Goal: Information Seeking & Learning: Compare options

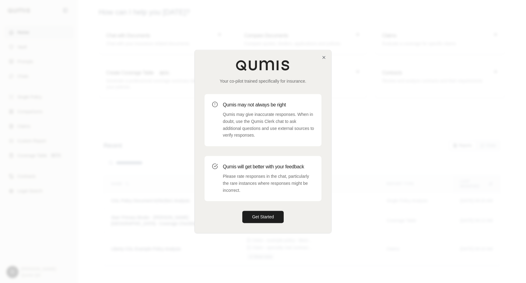
click at [325, 61] on div "Your co-pilot trained specifically for insurance. Qumis may not always be right…" at bounding box center [263, 141] width 136 height 183
click at [324, 58] on icon "button" at bounding box center [324, 57] width 5 height 5
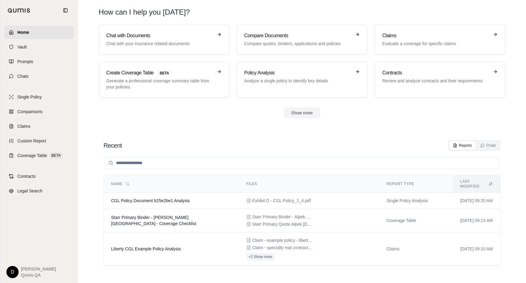
click at [357, 120] on section "Chat with Documents Chat with your insurance related documents Compare Document…" at bounding box center [302, 76] width 444 height 104
click at [151, 163] on input "search" at bounding box center [302, 163] width 395 height 12
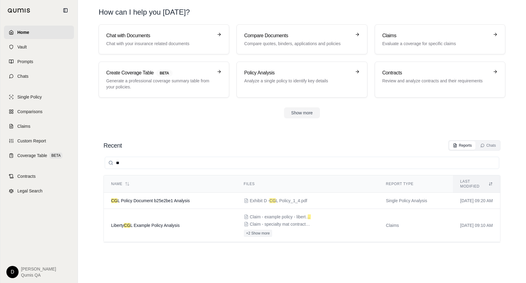
type input "*"
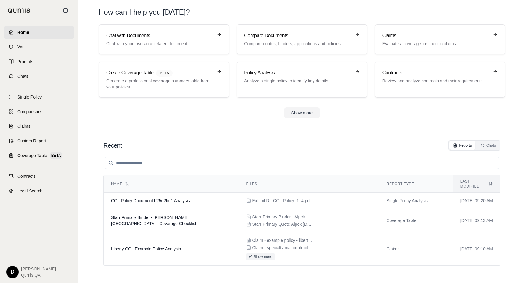
click at [353, 139] on div "Recent Reports Chats Name Files Report Type Last modified CGL Policy Document b…" at bounding box center [302, 205] width 407 height 140
click at [38, 79] on link "Chats" at bounding box center [39, 75] width 70 height 13
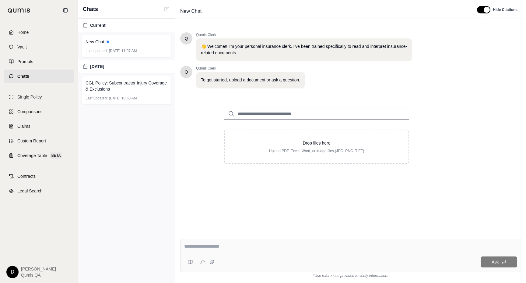
click at [254, 111] on input "search" at bounding box center [316, 114] width 185 height 12
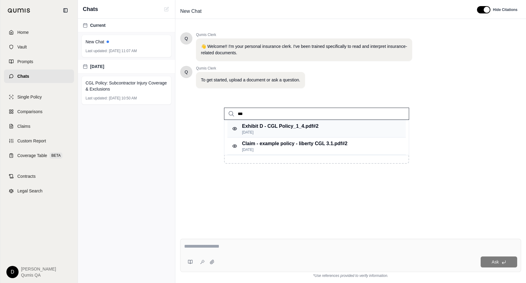
type input "***"
click at [280, 131] on p "[DATE]" at bounding box center [280, 132] width 76 height 5
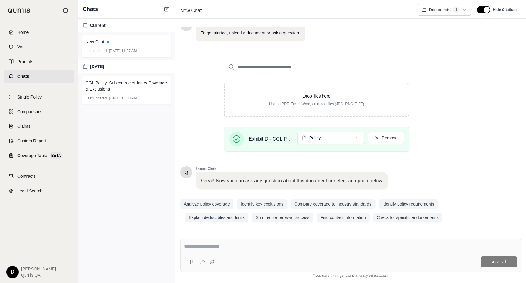
scroll to position [47, 0]
click at [236, 246] on textarea at bounding box center [350, 246] width 333 height 7
click at [235, 245] on textarea at bounding box center [350, 246] width 333 height 7
click at [243, 245] on textarea at bounding box center [350, 246] width 333 height 7
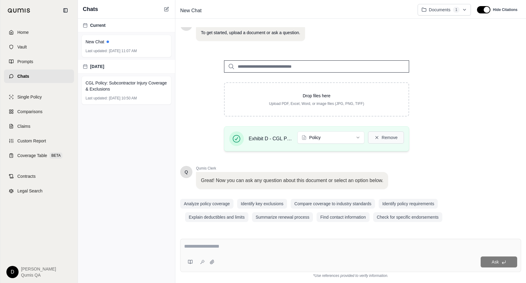
click at [384, 137] on button "Remove" at bounding box center [386, 137] width 36 height 12
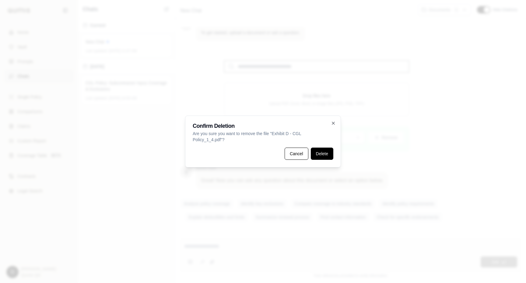
click at [324, 151] on button "Delete" at bounding box center [322, 153] width 23 height 12
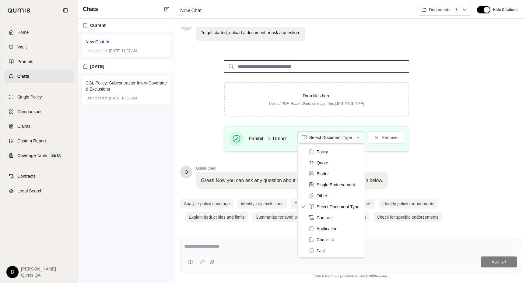
click at [311, 140] on html "Home Vault Prompts Chats Single Policy Comparisons Claims Custom Report Coverag…" at bounding box center [263, 141] width 526 height 283
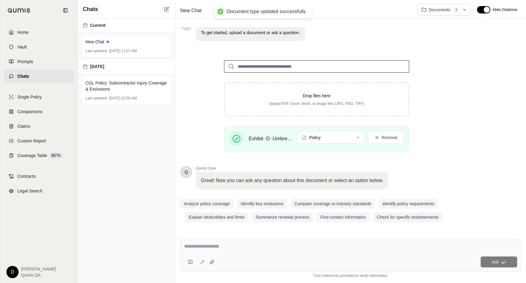
click at [207, 246] on textarea at bounding box center [350, 246] width 333 height 7
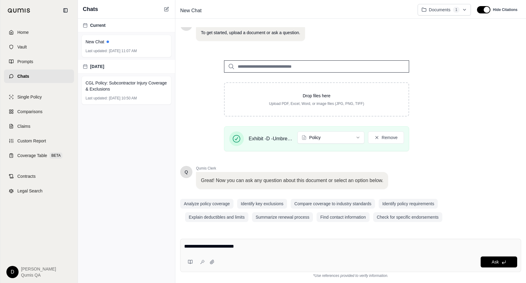
type textarea "**********"
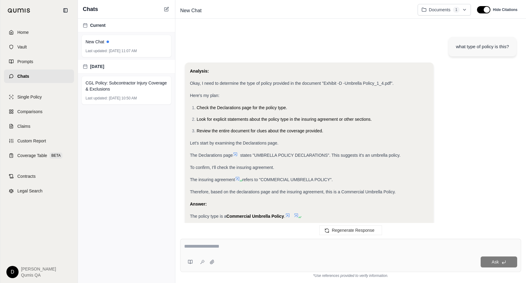
scroll to position [27, 0]
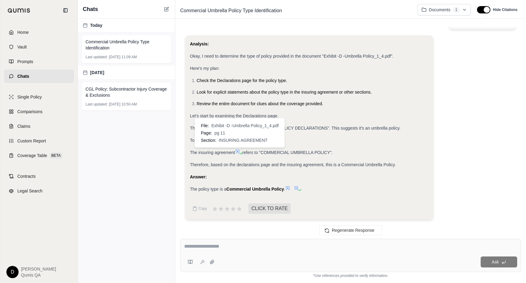
click at [241, 151] on icon at bounding box center [241, 153] width 4 height 4
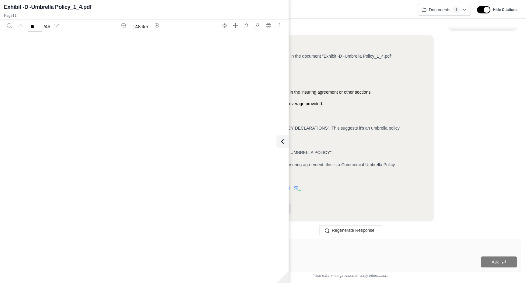
type input "**"
click at [287, 146] on button at bounding box center [281, 141] width 12 height 12
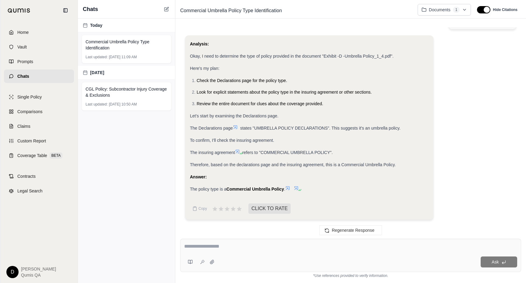
click at [270, 151] on span "refers to "COMMERCIAL UMBRELLA POLICY"." at bounding box center [288, 152] width 90 height 5
click at [235, 247] on textarea at bounding box center [350, 246] width 333 height 7
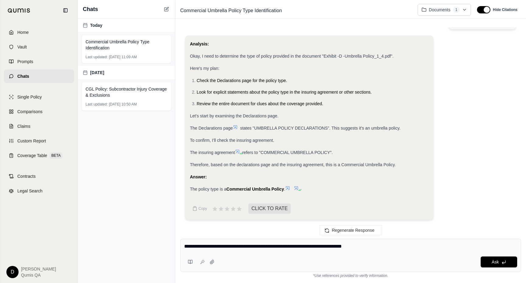
type textarea "**********"
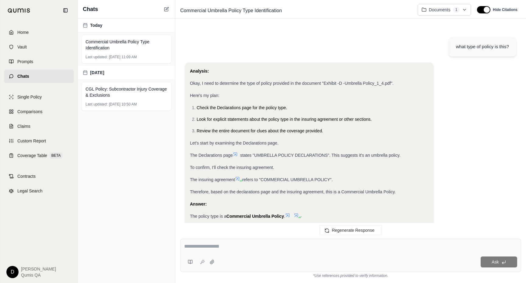
scroll to position [552, 0]
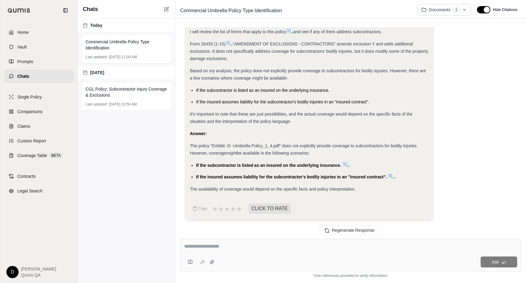
click at [345, 163] on icon at bounding box center [345, 164] width 4 height 4
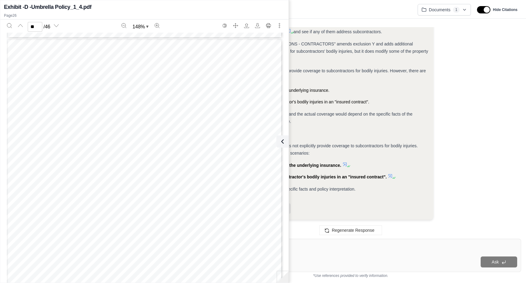
scroll to position [8924, 0]
type input "**"
click at [280, 145] on button at bounding box center [281, 141] width 12 height 12
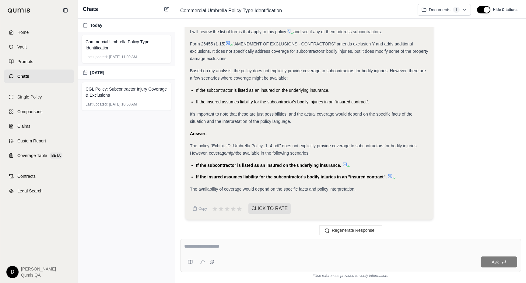
click at [279, 154] on span "be available in the following scenarios:" at bounding box center [273, 153] width 73 height 5
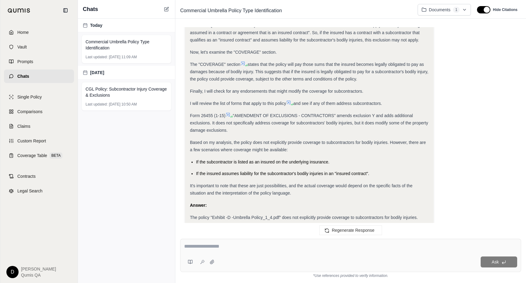
scroll to position [552, 0]
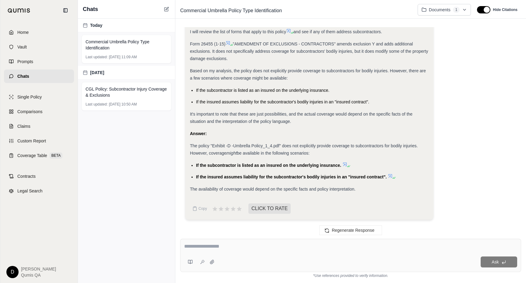
click at [225, 251] on div at bounding box center [350, 247] width 333 height 9
click at [229, 248] on textarea at bounding box center [350, 246] width 333 height 7
type textarea "**********"
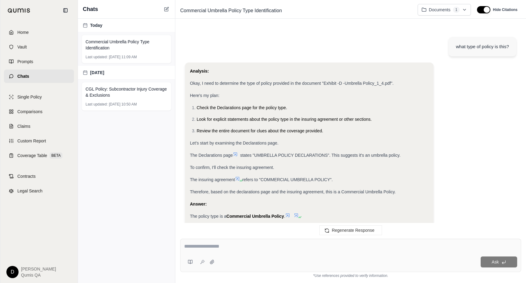
scroll to position [1641, 0]
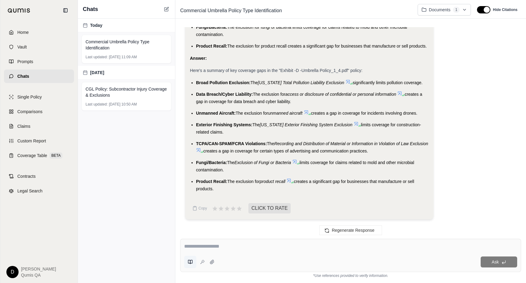
click at [190, 263] on icon at bounding box center [190, 261] width 5 height 5
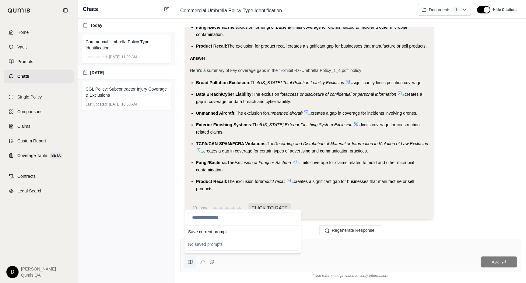
click at [188, 261] on icon at bounding box center [189, 262] width 2 height 4
click at [312, 249] on textarea at bounding box center [350, 246] width 333 height 7
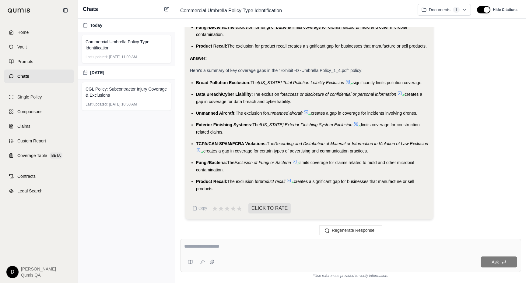
click at [262, 248] on textarea at bounding box center [350, 246] width 333 height 7
type textarea "**********"
click at [203, 261] on icon at bounding box center [202, 261] width 5 height 5
click at [432, 12] on html "Home Vault Prompts Chats Single Policy Comparisons Claims Custom Report Coverag…" at bounding box center [263, 141] width 526 height 283
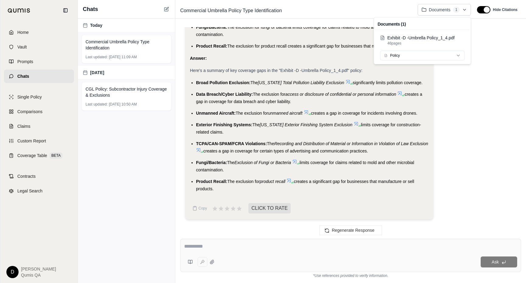
click at [432, 12] on html "Home Vault Prompts Chats Single Policy Comparisons Claims Custom Report Coverag…" at bounding box center [263, 141] width 526 height 283
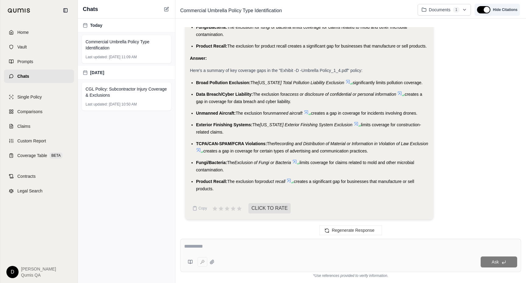
click at [483, 12] on button "button" at bounding box center [483, 9] width 13 height 7
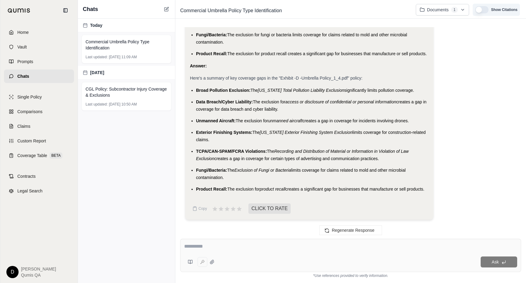
click at [483, 12] on button "button" at bounding box center [482, 9] width 13 height 7
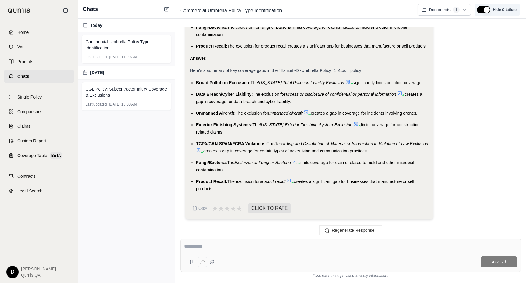
click at [483, 12] on button "button" at bounding box center [483, 9] width 13 height 7
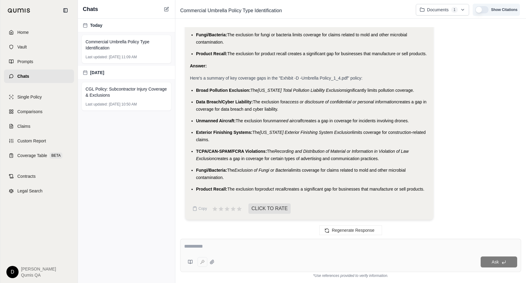
click at [483, 12] on button "button" at bounding box center [482, 9] width 13 height 7
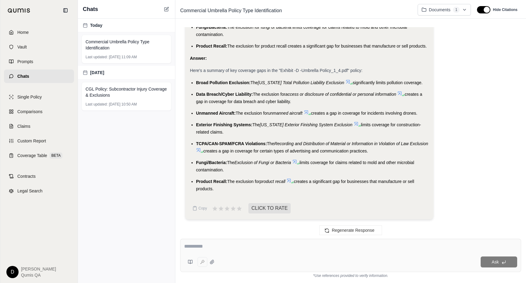
click at [213, 168] on span "limits coverage for claims related to mold and other microbial contamination." at bounding box center [305, 166] width 218 height 12
click at [242, 146] on li "TCPA/CAN-SPAM/FCRA Violations: The Recording and Distribution of Material or In…" at bounding box center [312, 147] width 233 height 15
click at [252, 142] on span "TCPA/CAN-SPAM/FCRA Violations:" at bounding box center [231, 143] width 71 height 5
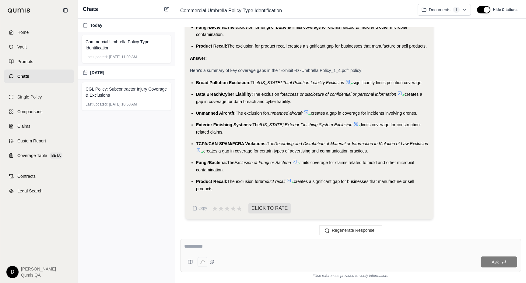
click at [275, 145] on span "The" at bounding box center [270, 143] width 7 height 5
click at [48, 66] on link "Prompts" at bounding box center [39, 61] width 70 height 13
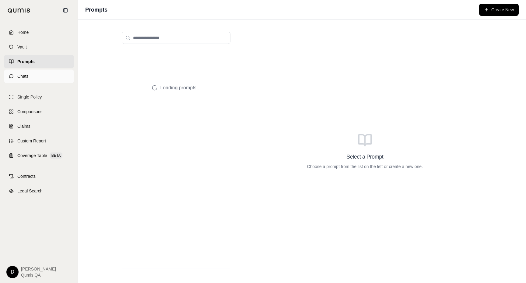
click at [57, 74] on link "Chats" at bounding box center [39, 75] width 70 height 13
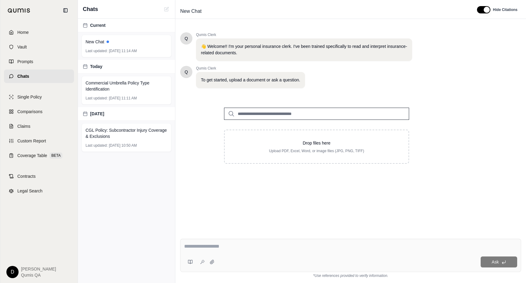
click at [224, 243] on textarea at bounding box center [350, 246] width 333 height 7
click at [49, 104] on div "Single Policy Comparisons Claims Custom Report Coverage Table BETA" at bounding box center [39, 126] width 70 height 72
click at [44, 109] on link "Comparisons" at bounding box center [39, 111] width 70 height 13
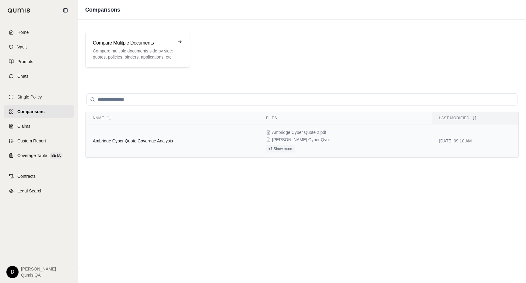
click at [173, 133] on td "Ambridge Cyber Quote Coverage Analysis" at bounding box center [172, 140] width 173 height 33
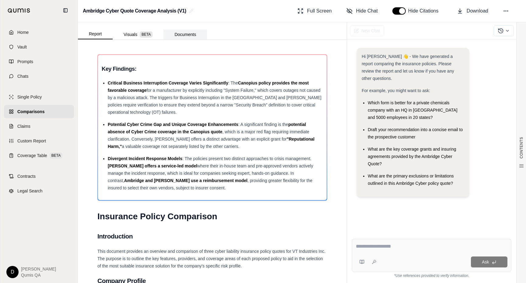
click at [190, 35] on button "Documents" at bounding box center [186, 35] width 44 height 10
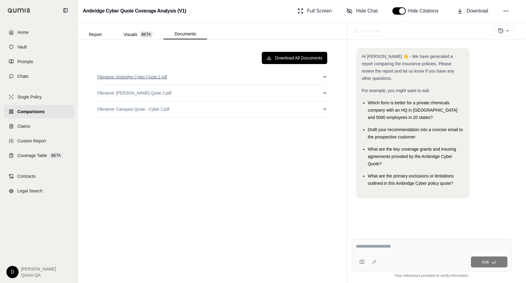
click at [207, 80] on button "Filename: Ambridge Cyber Quote 2.pdf" at bounding box center [212, 77] width 230 height 16
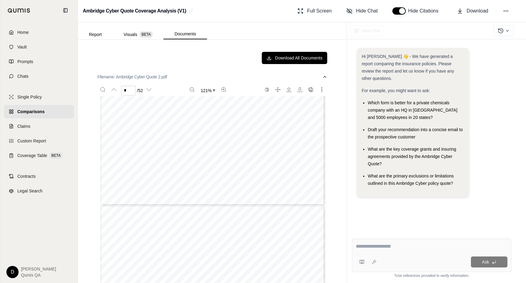
type input "*"
click at [191, 81] on button "Filename: Ambridge Cyber Quote 2.pdf" at bounding box center [212, 77] width 230 height 16
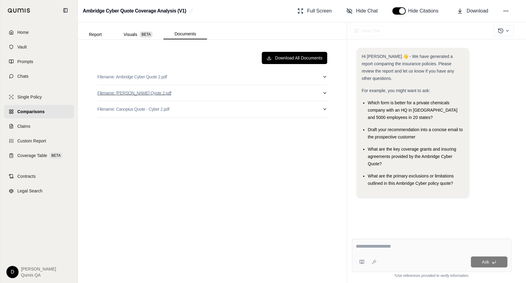
click at [190, 93] on button "Filename: [PERSON_NAME] Qyote 2.pdf" at bounding box center [212, 93] width 230 height 16
click at [200, 90] on button "Filename: [PERSON_NAME] Qyote 2.pdf" at bounding box center [212, 93] width 230 height 16
type input "*"
click at [95, 36] on button "Report" at bounding box center [95, 35] width 35 height 10
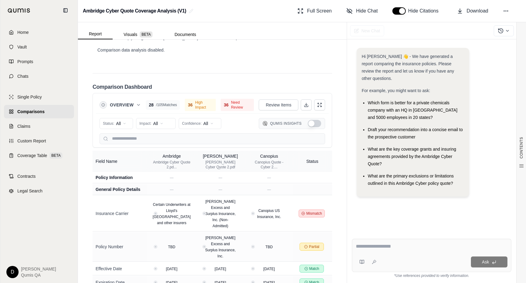
scroll to position [1547, 0]
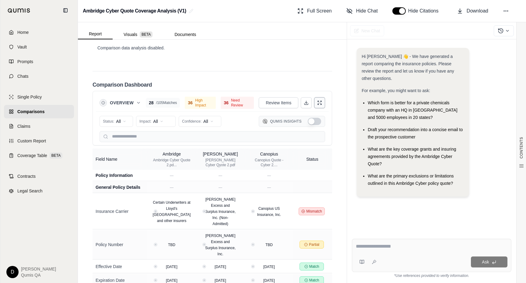
click at [317, 100] on icon at bounding box center [319, 102] width 5 height 5
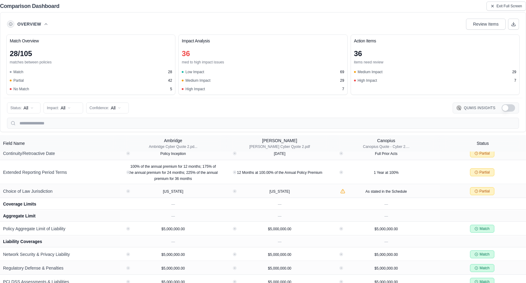
scroll to position [179, 0]
click at [433, 190] on icon at bounding box center [431, 190] width 3 height 3
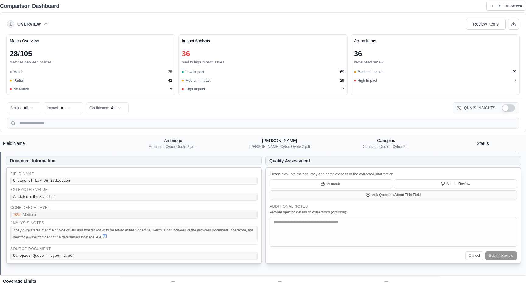
scroll to position [234, 0]
click at [377, 145] on div "Canopius Quote - Cyber 2...." at bounding box center [386, 146] width 47 height 5
click at [469, 257] on button "Cancel" at bounding box center [475, 254] width 18 height 9
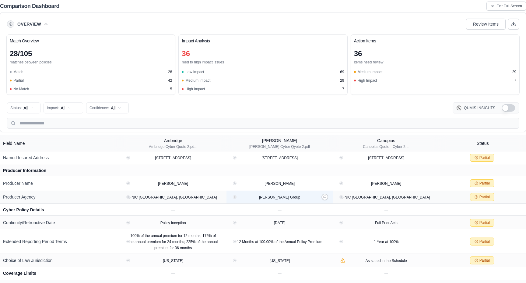
scroll to position [108, 0]
click at [513, 108] on button "Show Qumis Insights" at bounding box center [508, 107] width 13 height 7
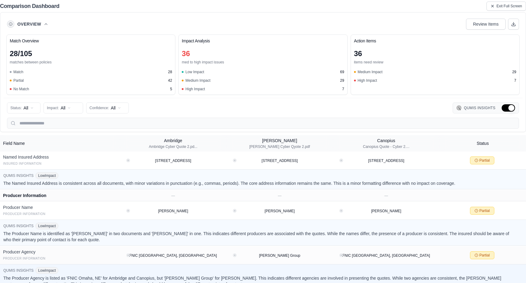
click at [513, 108] on button "Hide Qumis Insights" at bounding box center [508, 107] width 13 height 7
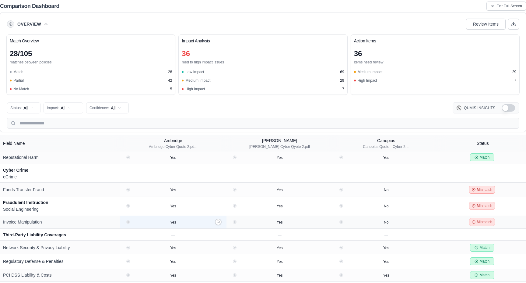
scroll to position [878, 0]
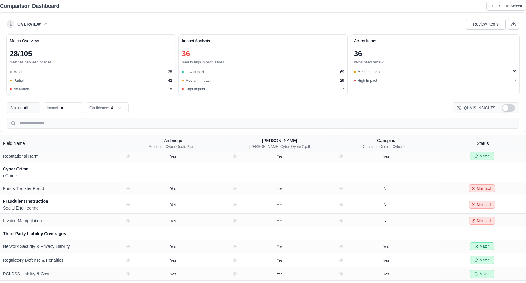
click at [27, 110] on html "Home Vault Prompts Chats Single Policy Comparisons Claims Custom Report Coverag…" at bounding box center [263, 141] width 526 height 283
click at [32, 108] on html "Home Vault Prompts Chats Single Policy Comparisons Claims Custom Report Coverag…" at bounding box center [263, 141] width 526 height 283
click at [502, 5] on html "Home Vault Prompts Chats Single Policy Comparisons Claims Custom Report Coverag…" at bounding box center [263, 141] width 526 height 283
click at [502, 5] on span "Exit Full Screen" at bounding box center [510, 6] width 26 height 5
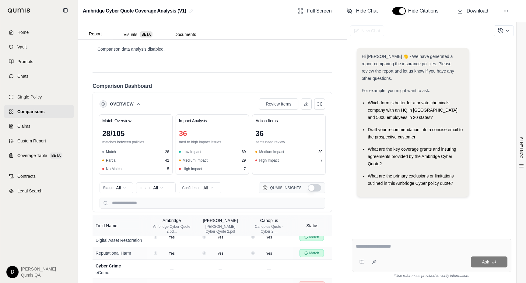
scroll to position [1546, 0]
click at [140, 101] on icon at bounding box center [138, 103] width 5 height 5
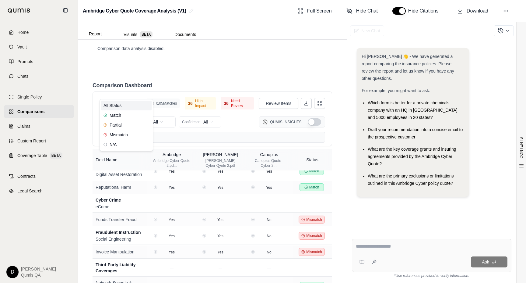
click at [122, 93] on html "Home Vault Prompts Chats Single Policy Comparisons Claims Custom Report Coverag…" at bounding box center [263, 141] width 526 height 283
click at [122, 133] on span "Mismatch" at bounding box center [116, 135] width 24 height 6
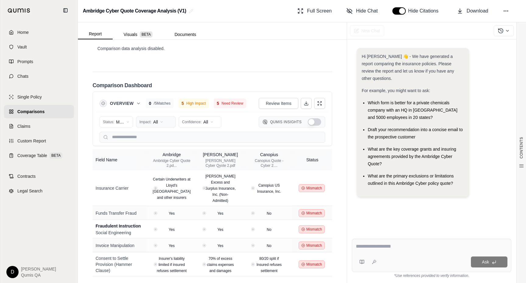
click at [156, 95] on html "Home Vault Prompts Chats Single Policy Comparisons Claims Custom Report Coverag…" at bounding box center [263, 141] width 526 height 283
click at [157, 114] on span "High Impact" at bounding box center [154, 115] width 29 height 6
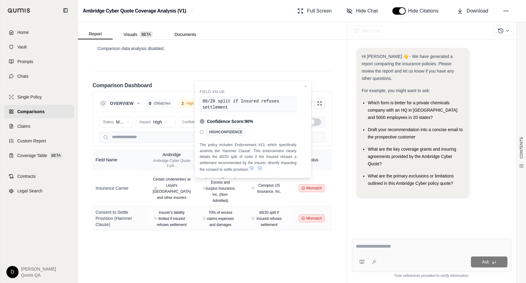
click at [252, 168] on icon at bounding box center [251, 168] width 5 height 5
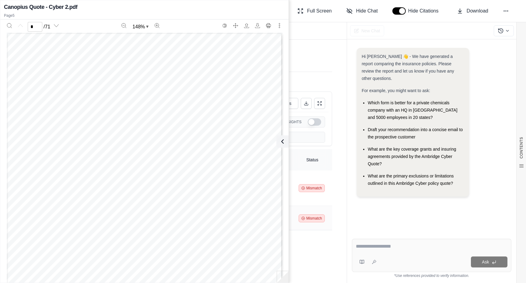
scroll to position [1429, 0]
type input "*"
click at [285, 140] on icon at bounding box center [281, 141] width 7 height 7
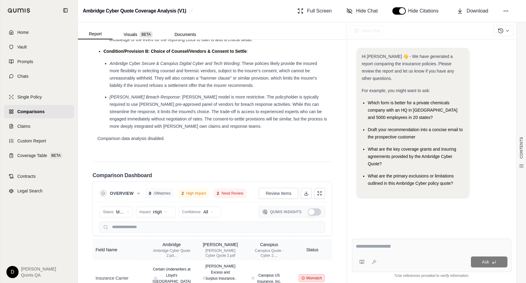
scroll to position [1449, 0]
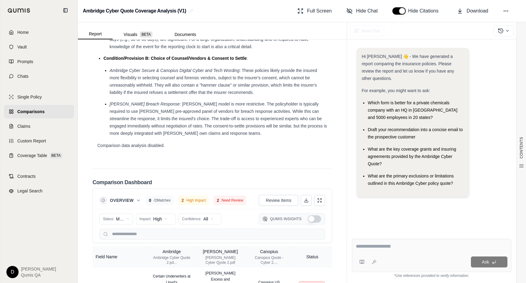
click at [219, 101] on span ": [PERSON_NAME] model is more restrictive. The policyholder is typically requir…" at bounding box center [219, 118] width 218 height 34
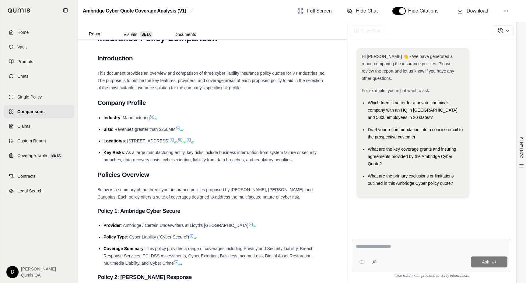
scroll to position [179, 0]
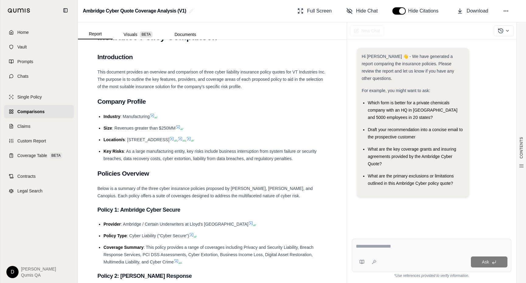
click at [407, 245] on textarea at bounding box center [432, 246] width 152 height 7
click at [364, 264] on button at bounding box center [362, 262] width 12 height 12
click at [488, 243] on textarea at bounding box center [432, 246] width 152 height 7
click at [456, 246] on textarea at bounding box center [432, 246] width 152 height 7
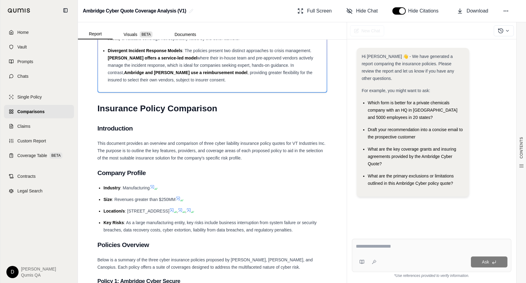
scroll to position [101, 0]
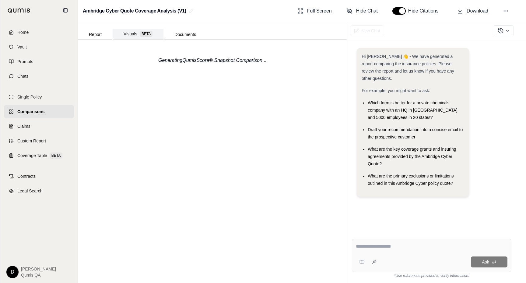
click at [138, 32] on button "Visuals BETA" at bounding box center [138, 34] width 51 height 10
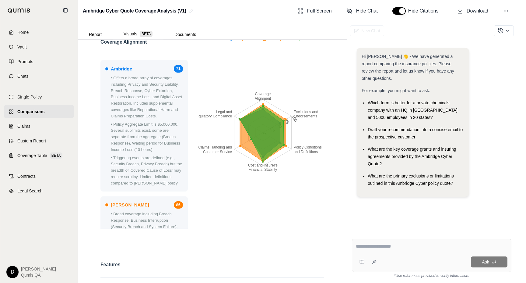
scroll to position [0, 0]
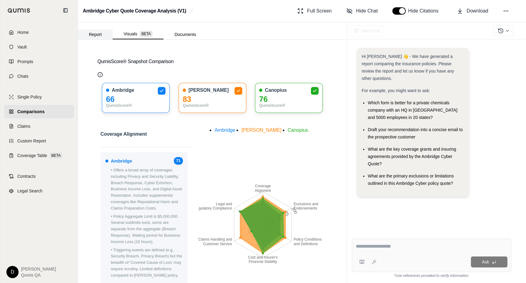
click at [97, 38] on button "Report" at bounding box center [95, 35] width 35 height 10
